Goal: Information Seeking & Learning: Learn about a topic

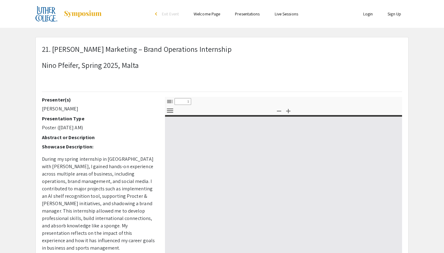
select select "custom"
type input "0"
select select "custom"
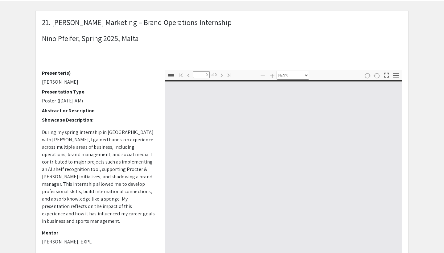
type input "1"
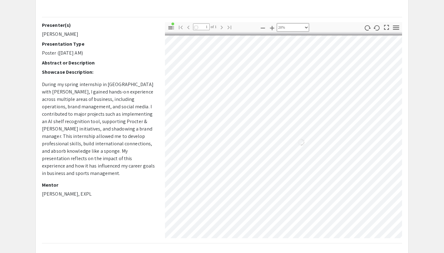
select select "custom"
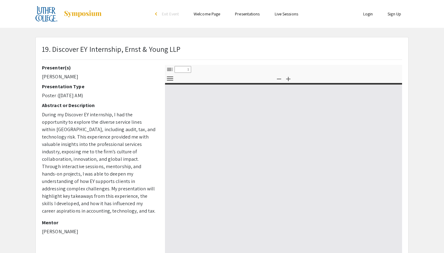
select select "custom"
type input "0"
select select "custom"
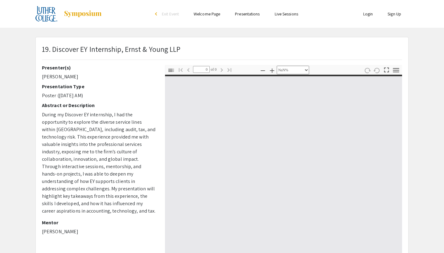
type input "1"
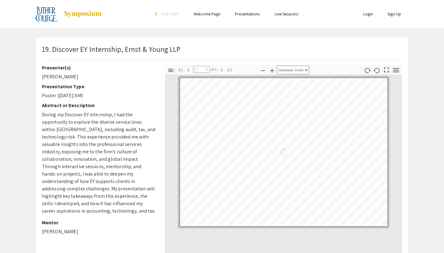
select select "auto"
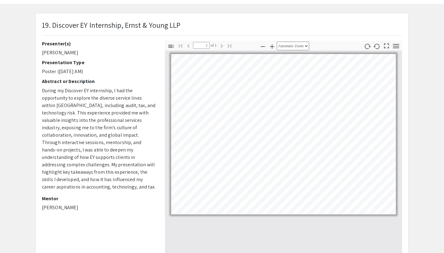
scroll to position [26, 0]
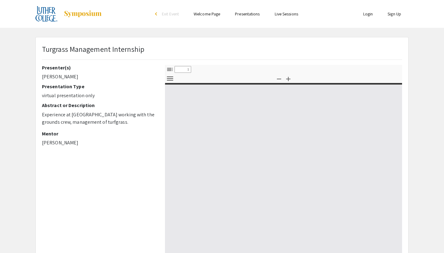
select select "custom"
type input "0"
select select "custom"
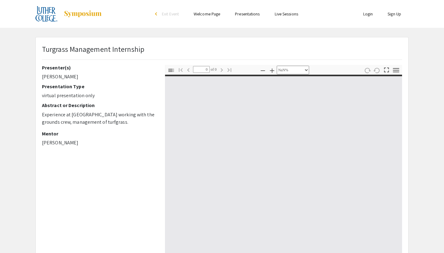
type input "1"
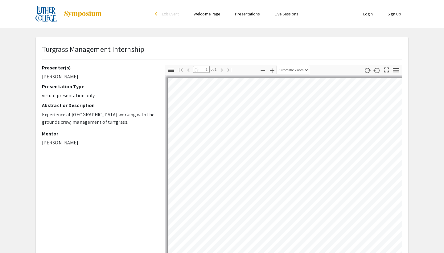
select select "auto"
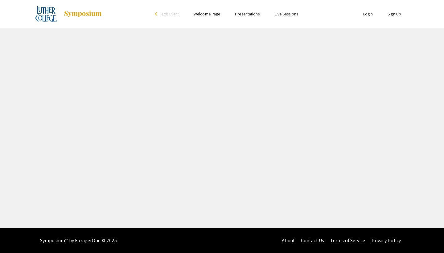
select select "custom"
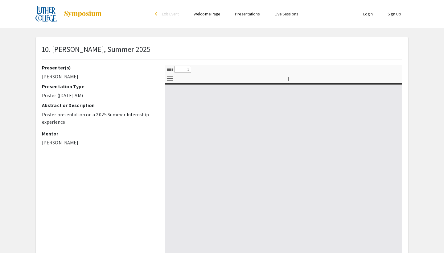
type input "0"
select select "custom"
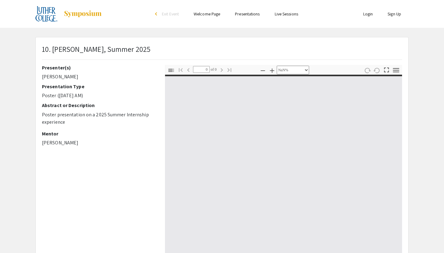
type input "1"
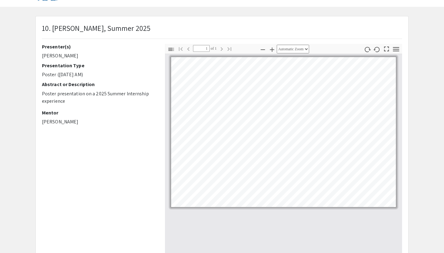
select select "custom"
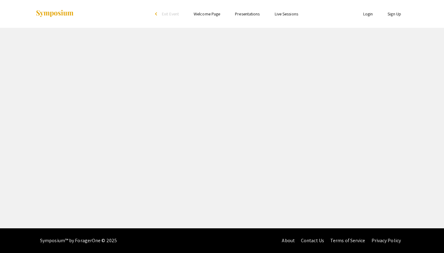
select select "custom"
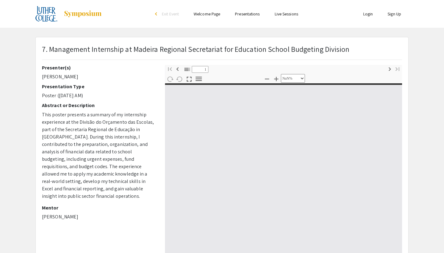
type input "0"
select select "custom"
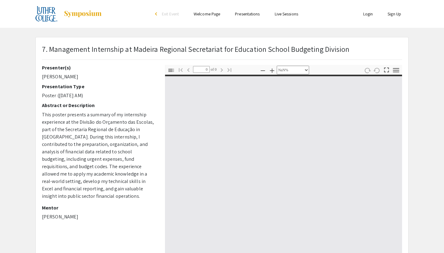
type input "1"
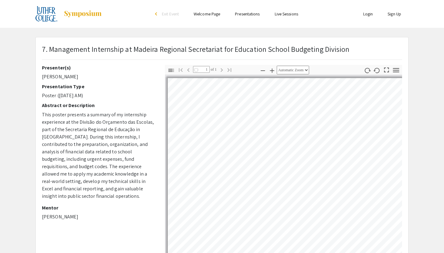
select select "auto"
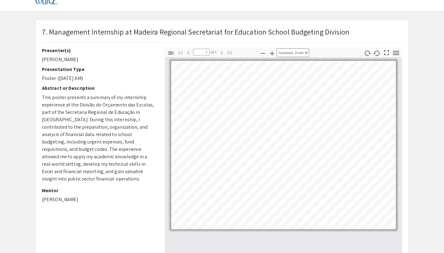
scroll to position [18, 0]
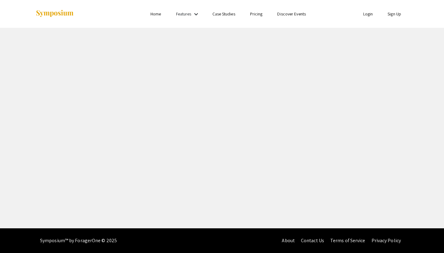
select select "custom"
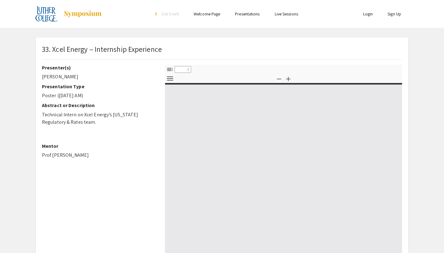
type input "0"
select select "custom"
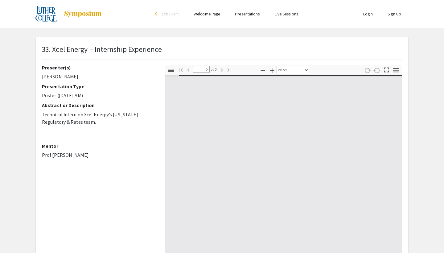
type input "1"
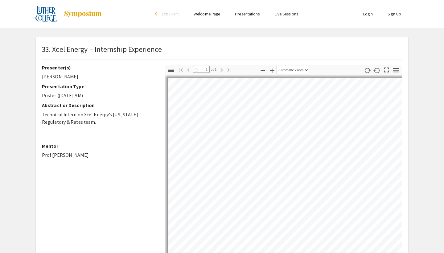
select select "auto"
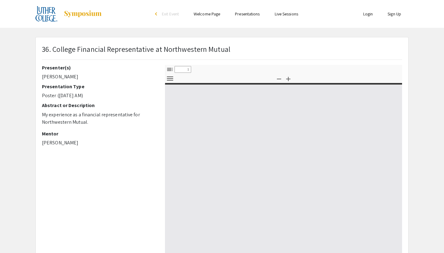
select select "custom"
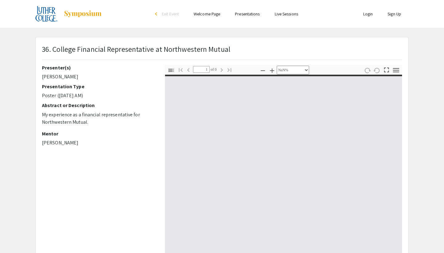
type input "0"
select select "custom"
type input "1"
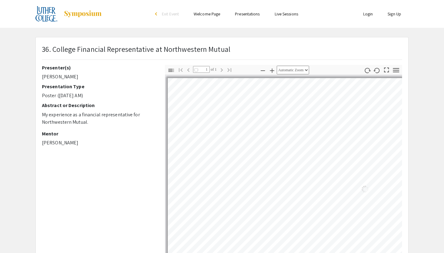
select select "auto"
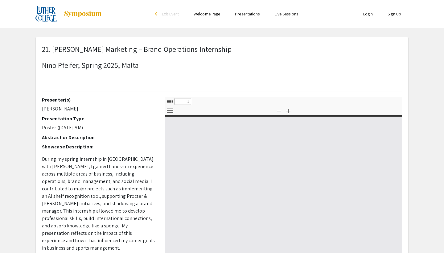
select select "custom"
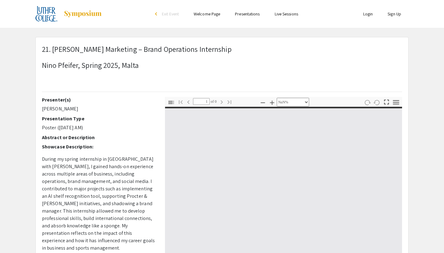
type input "0"
select select "custom"
type input "1"
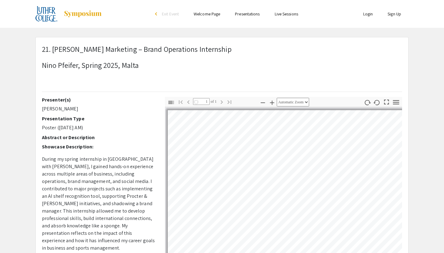
select select "custom"
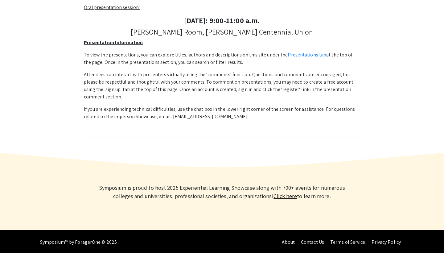
scroll to position [209, 0]
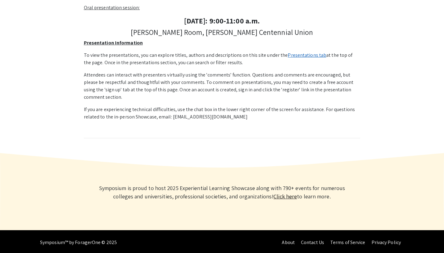
click at [313, 52] on link "Presentations tab" at bounding box center [307, 55] width 39 height 6
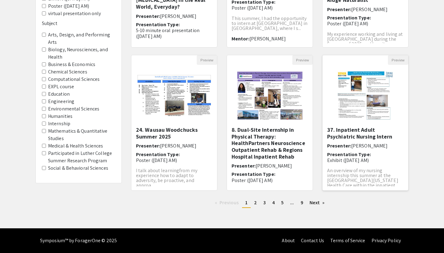
scroll to position [156, 0]
click at [255, 202] on span "2" at bounding box center [255, 202] width 3 height 6
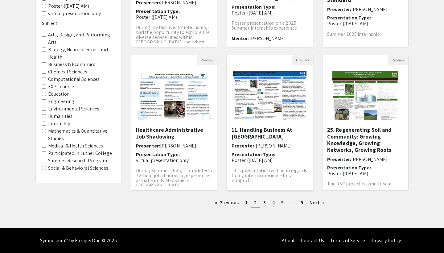
scroll to position [156, 0]
